Goal: Check status

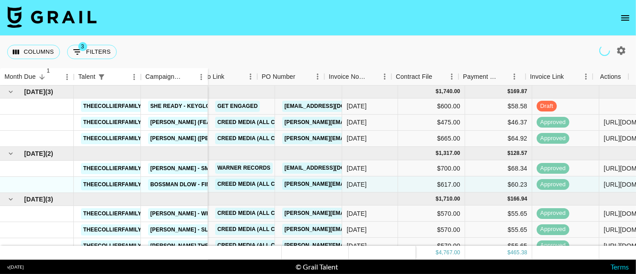
scroll to position [15, 409]
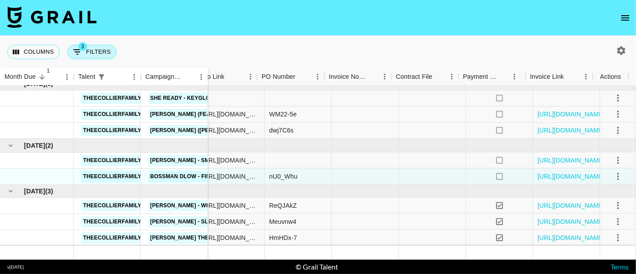
click at [97, 48] on button "3 Filters" at bounding box center [92, 52] width 50 height 14
select select "status"
select select "not"
select select "declined"
select select "status"
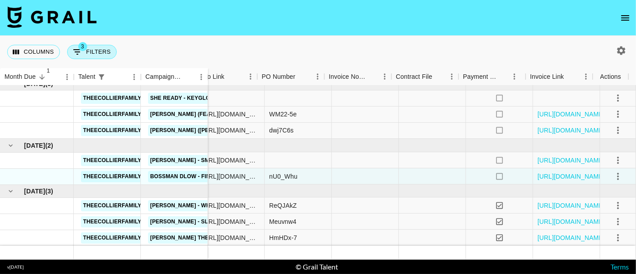
select select "not"
select select "cancelled"
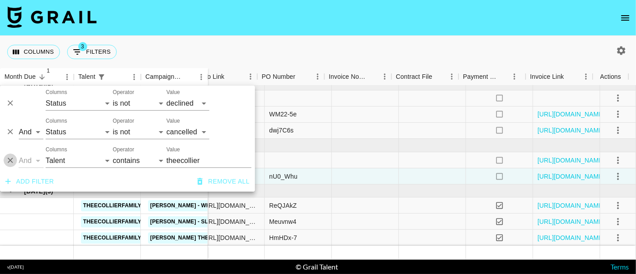
click at [12, 158] on icon "Delete" at bounding box center [10, 160] width 5 height 5
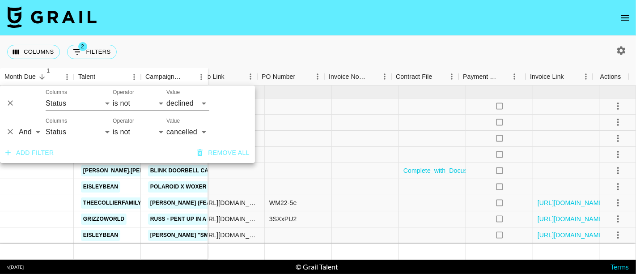
click at [254, 34] on nav at bounding box center [318, 18] width 636 height 36
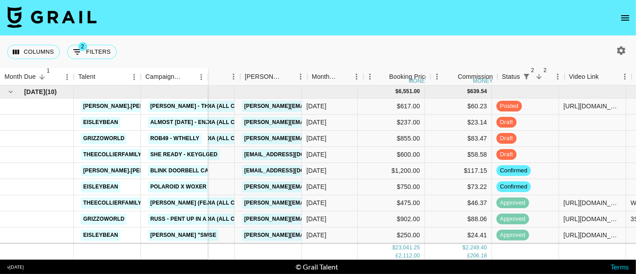
scroll to position [0, 34]
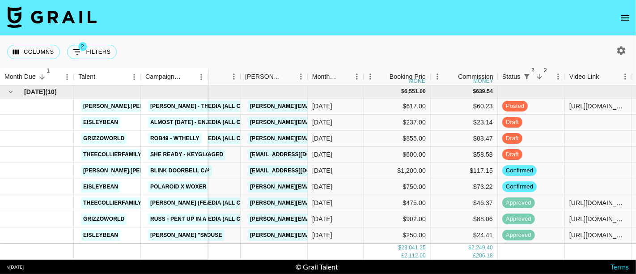
click at [541, 22] on nav at bounding box center [318, 18] width 636 height 36
click at [521, 27] on nav at bounding box center [318, 18] width 636 height 36
